Goal: Task Accomplishment & Management: Manage account settings

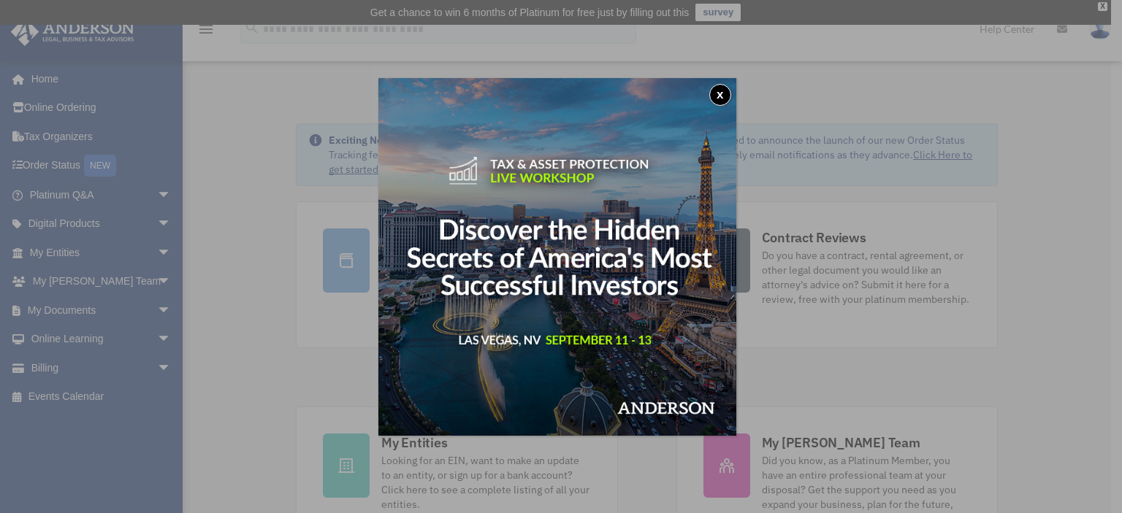
click at [722, 93] on button "x" at bounding box center [720, 95] width 22 height 22
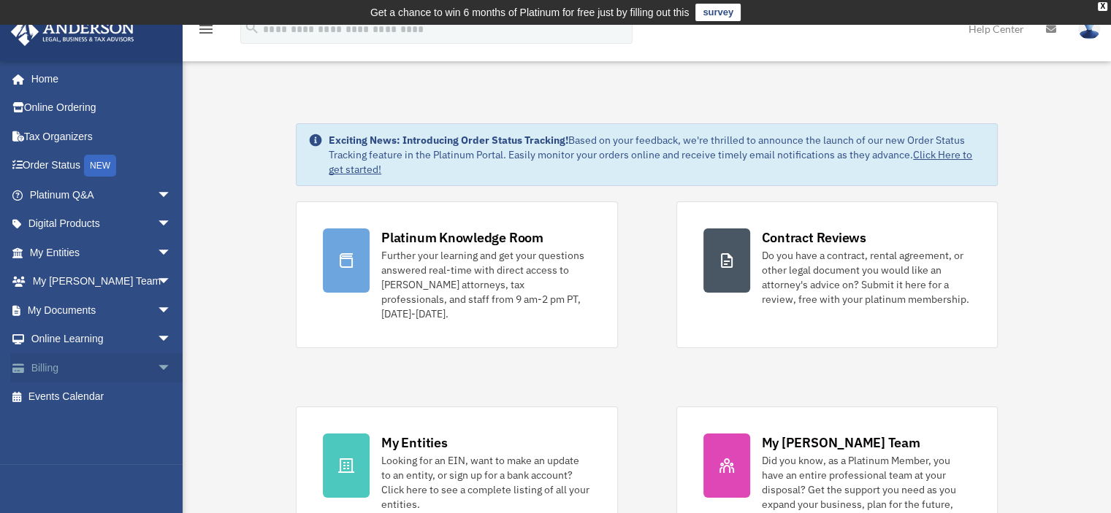
click at [71, 361] on link "Billing arrow_drop_down" at bounding box center [101, 367] width 183 height 29
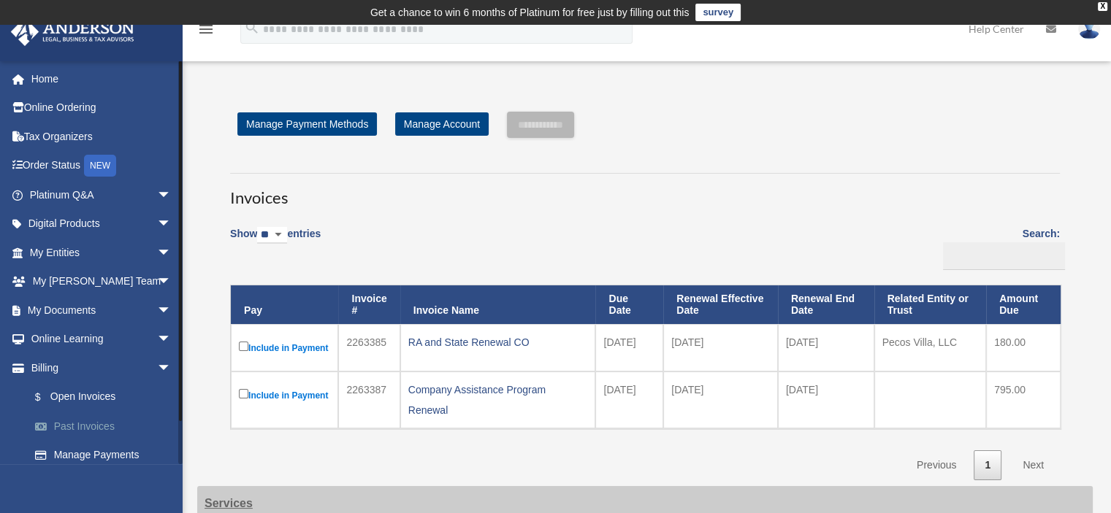
click at [82, 417] on link "Past Invoices" at bounding box center [106, 426] width 173 height 29
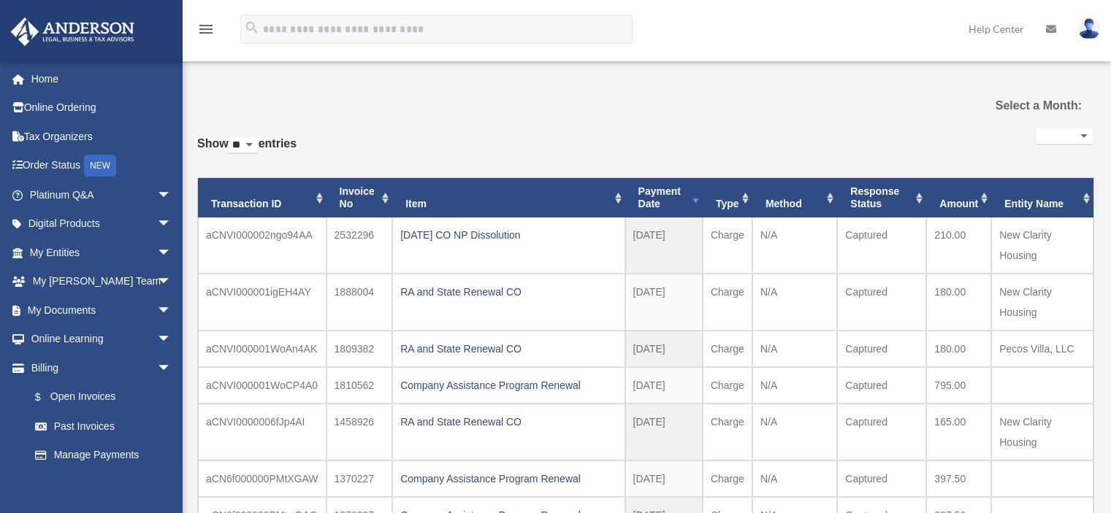
select select
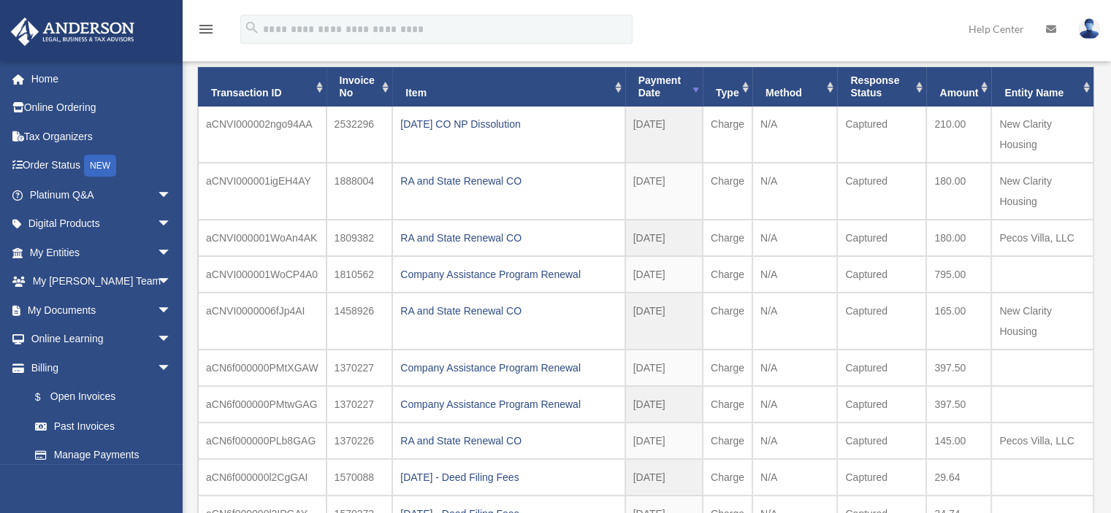
scroll to position [137, 0]
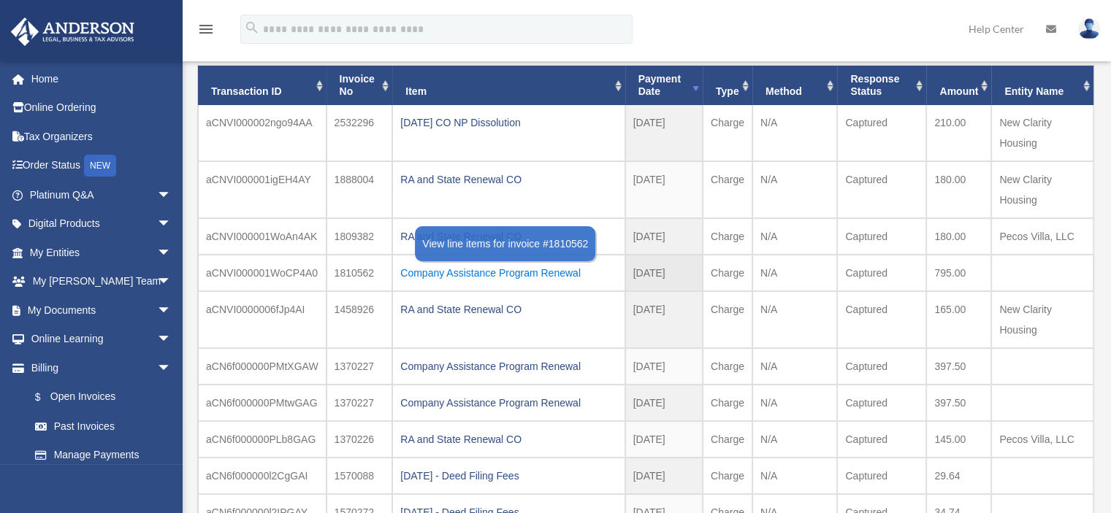
click at [495, 267] on div "Company Assistance Program Renewal" at bounding box center [508, 273] width 216 height 20
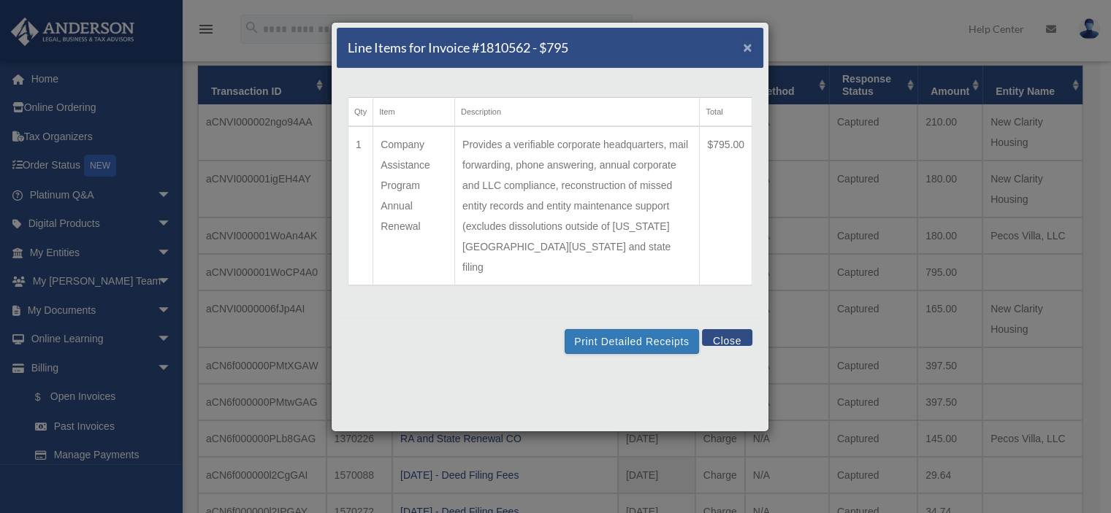
click at [743, 49] on span "×" at bounding box center [747, 47] width 9 height 17
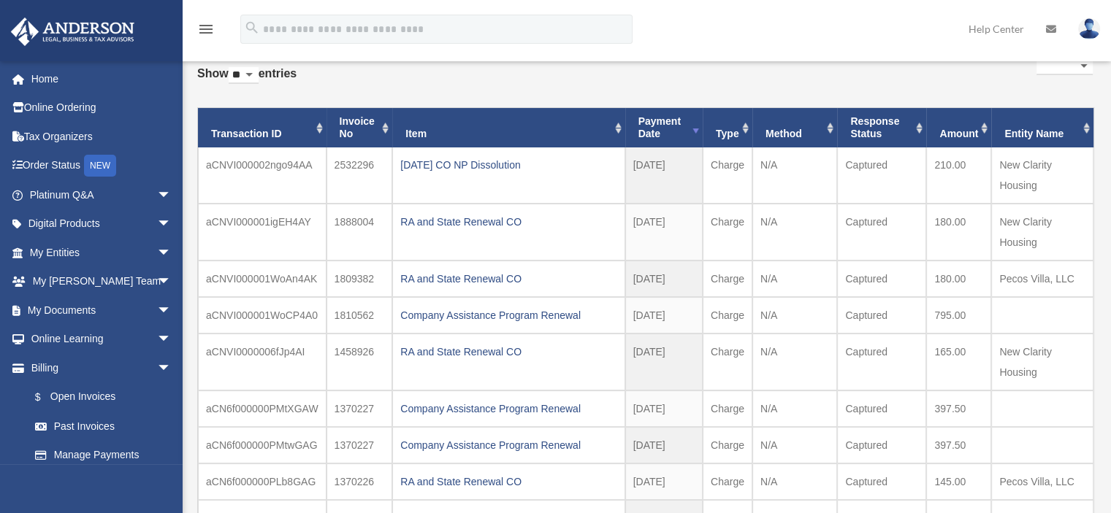
scroll to position [93, 0]
